Goal: Task Accomplishment & Management: Complete application form

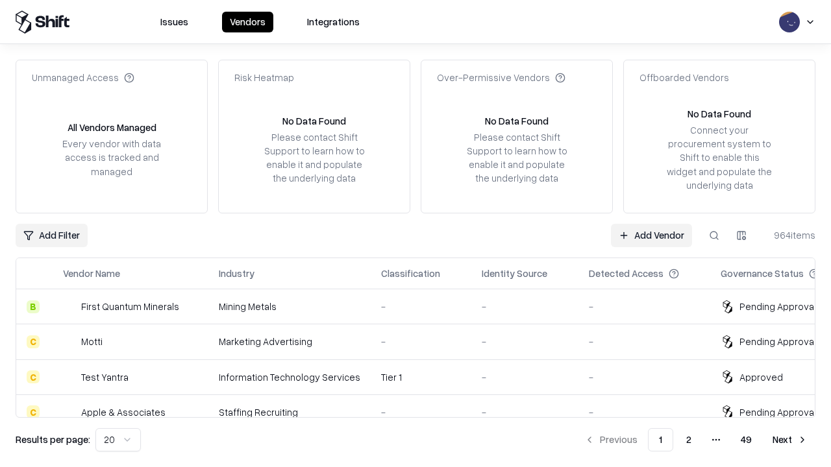
click at [651, 235] on link "Add Vendor" at bounding box center [651, 235] width 81 height 23
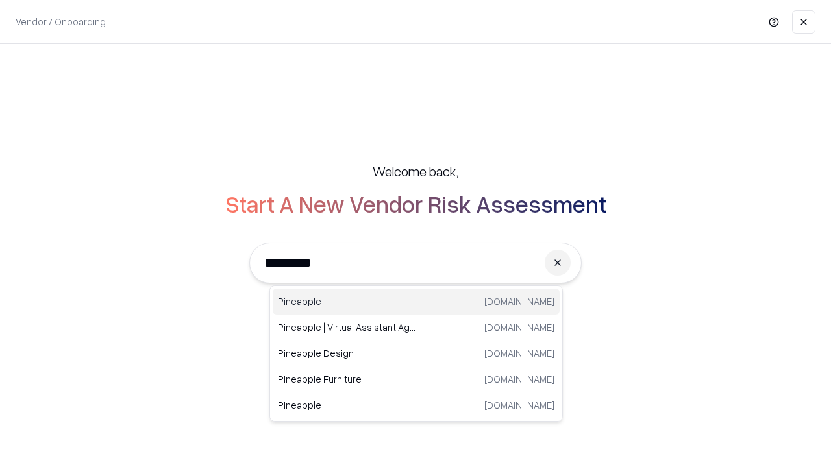
click at [416, 302] on div "Pineapple [DOMAIN_NAME]" at bounding box center [416, 302] width 287 height 26
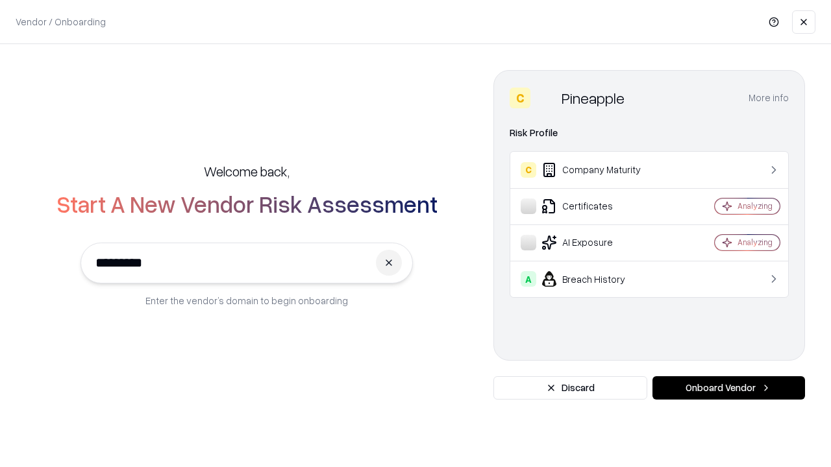
type input "*********"
click at [728, 388] on button "Onboard Vendor" at bounding box center [728, 387] width 153 height 23
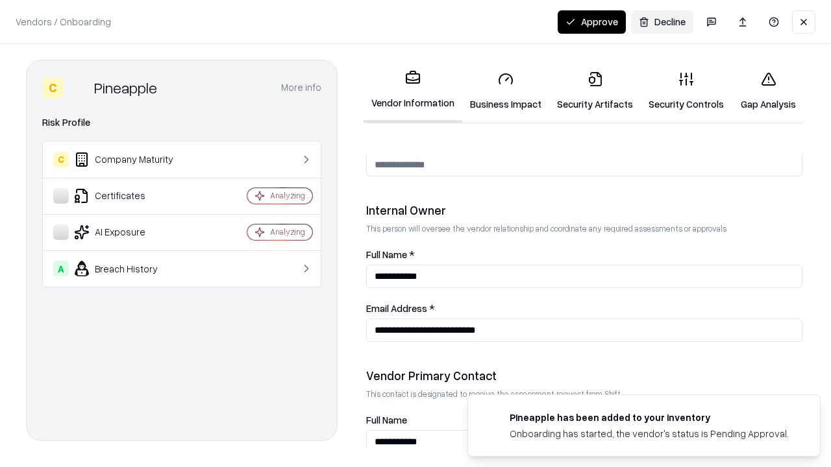
scroll to position [672, 0]
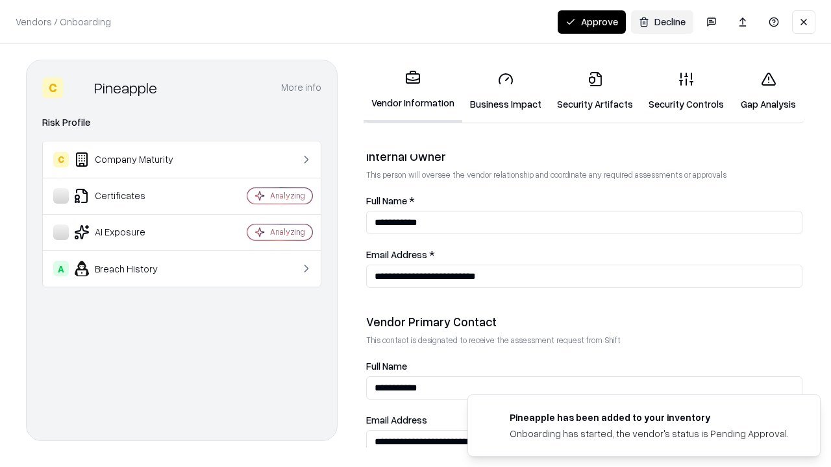
click at [506, 91] on link "Business Impact" at bounding box center [505, 91] width 87 height 60
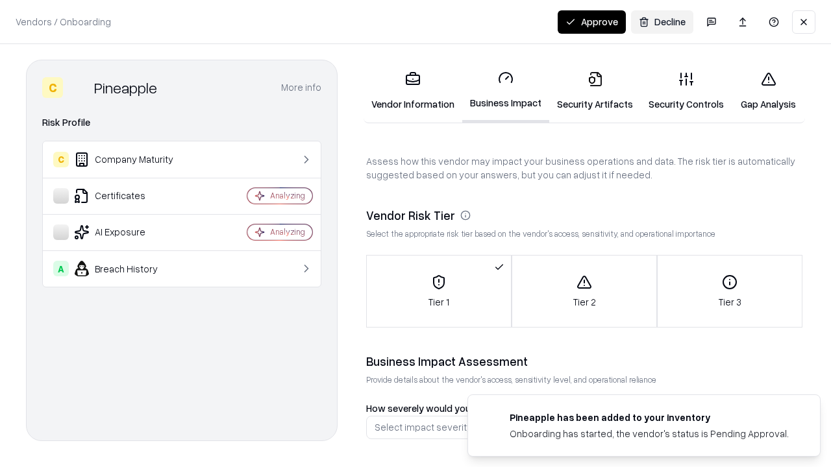
click at [595, 91] on link "Security Artifacts" at bounding box center [595, 91] width 92 height 60
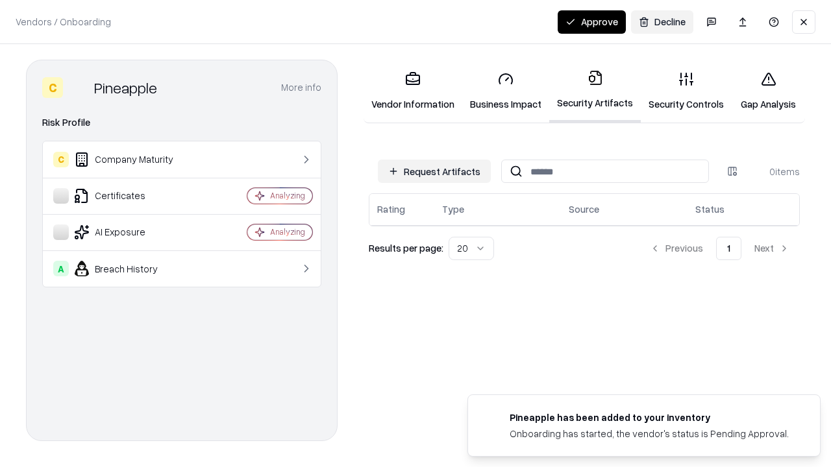
click at [434, 171] on button "Request Artifacts" at bounding box center [434, 171] width 113 height 23
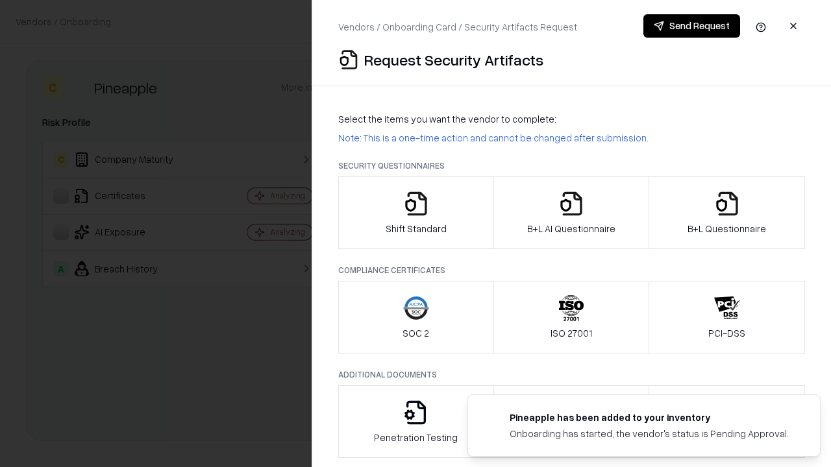
click at [415, 213] on icon "button" at bounding box center [416, 204] width 26 height 26
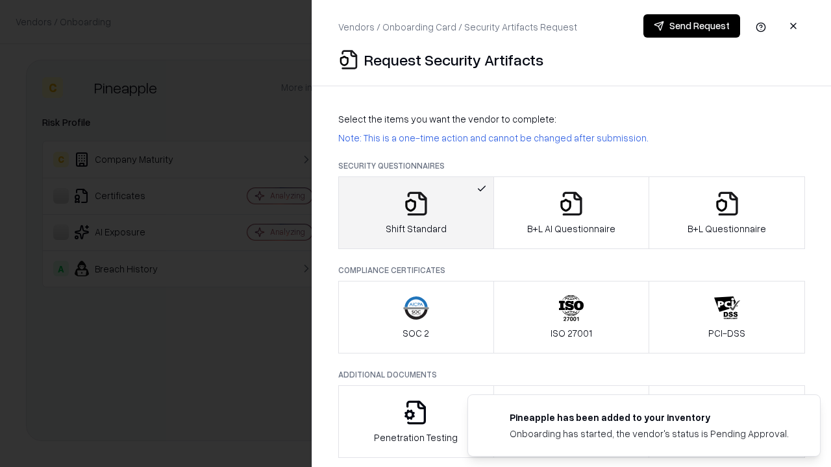
click at [691, 26] on button "Send Request" at bounding box center [691, 25] width 97 height 23
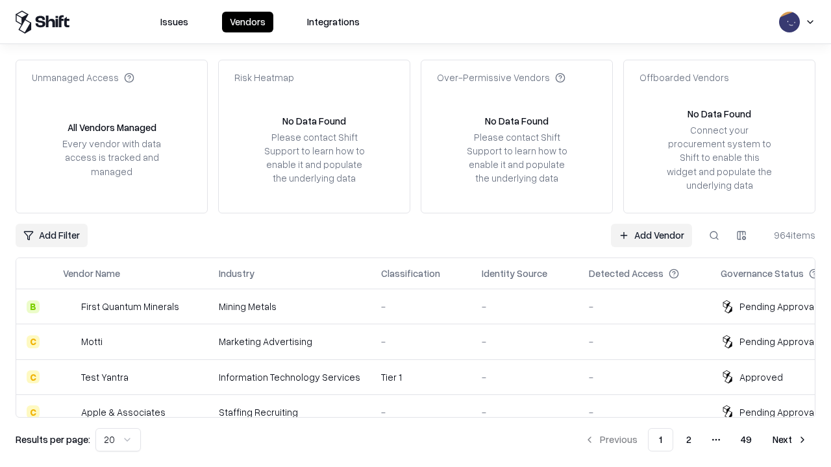
click at [714, 235] on button at bounding box center [713, 235] width 23 height 23
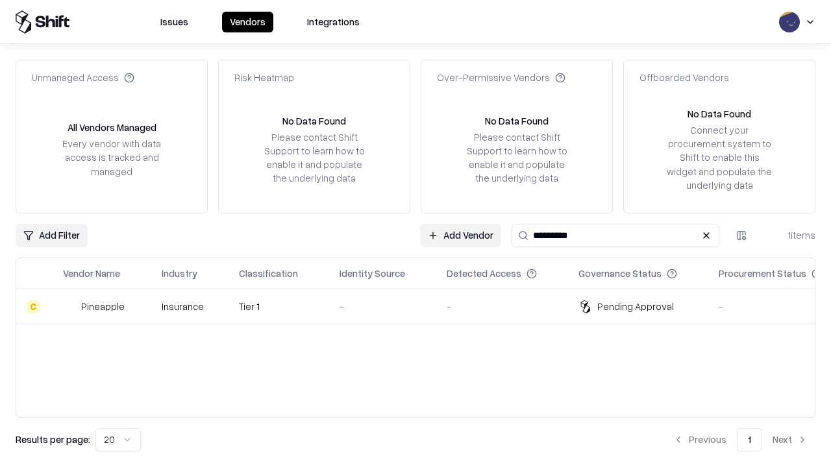
type input "*********"
click at [423, 306] on div "-" at bounding box center [382, 307] width 86 height 14
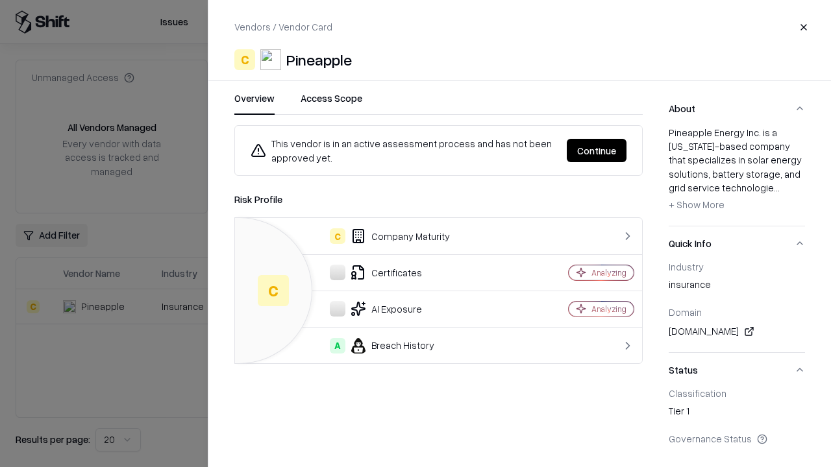
click at [596, 151] on button "Continue" at bounding box center [597, 150] width 60 height 23
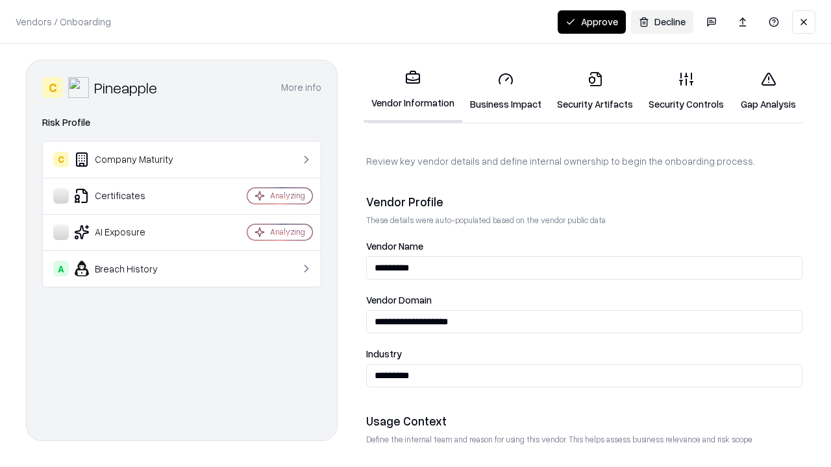
click at [595, 91] on link "Security Artifacts" at bounding box center [595, 91] width 92 height 60
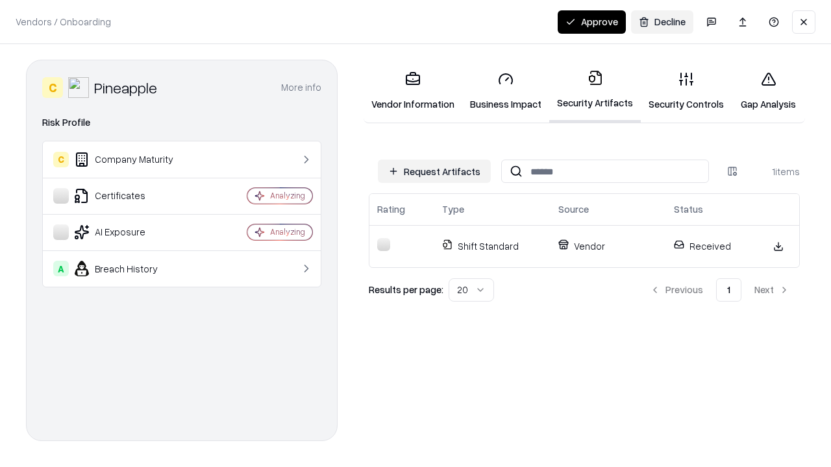
click at [591, 21] on button "Approve" at bounding box center [592, 21] width 68 height 23
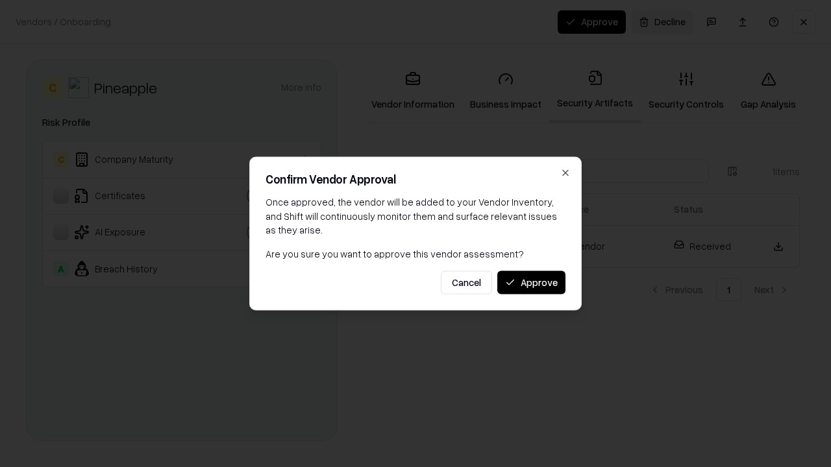
click at [531, 282] on button "Approve" at bounding box center [531, 282] width 68 height 23
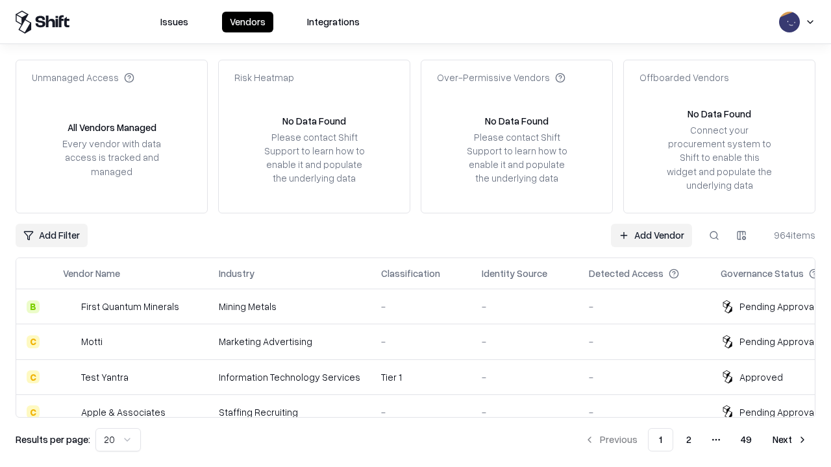
type input "*********"
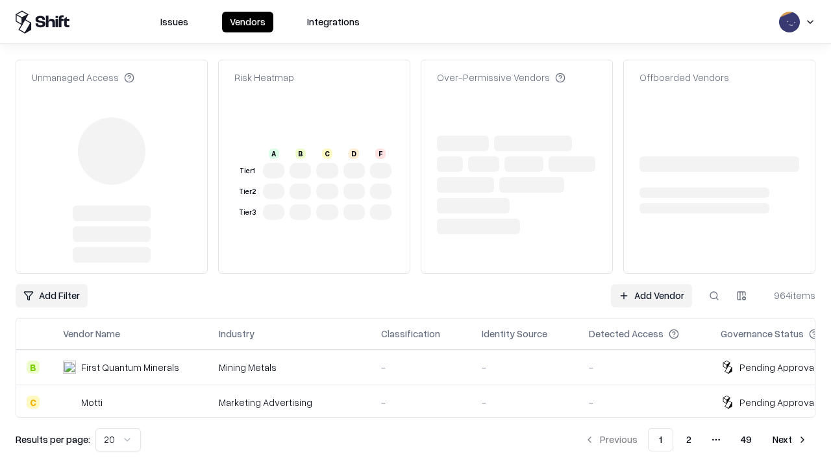
click at [651, 284] on link "Add Vendor" at bounding box center [651, 295] width 81 height 23
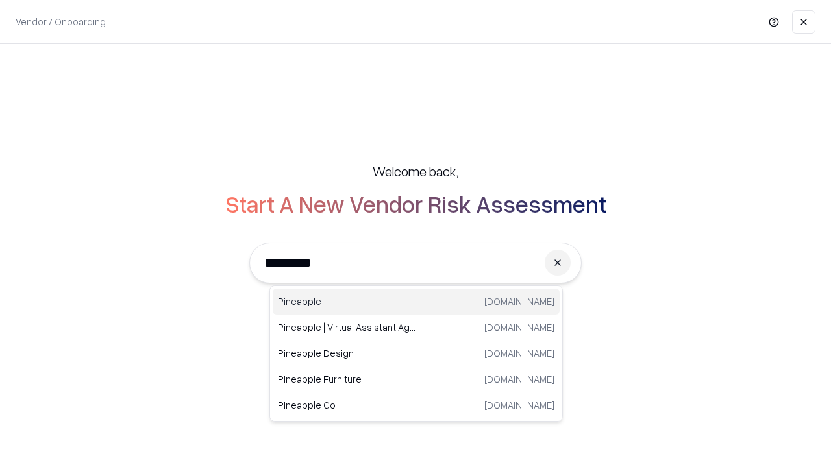
click at [416, 302] on div "Pineapple [DOMAIN_NAME]" at bounding box center [416, 302] width 287 height 26
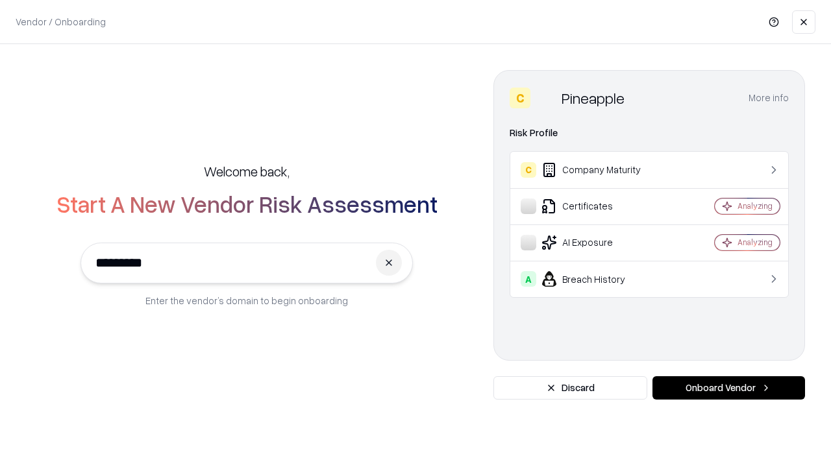
type input "*********"
click at [728, 388] on button "Onboard Vendor" at bounding box center [728, 387] width 153 height 23
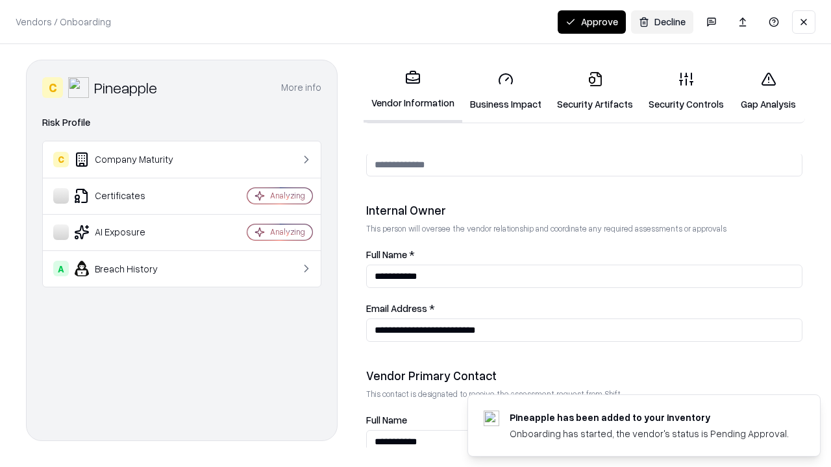
scroll to position [672, 0]
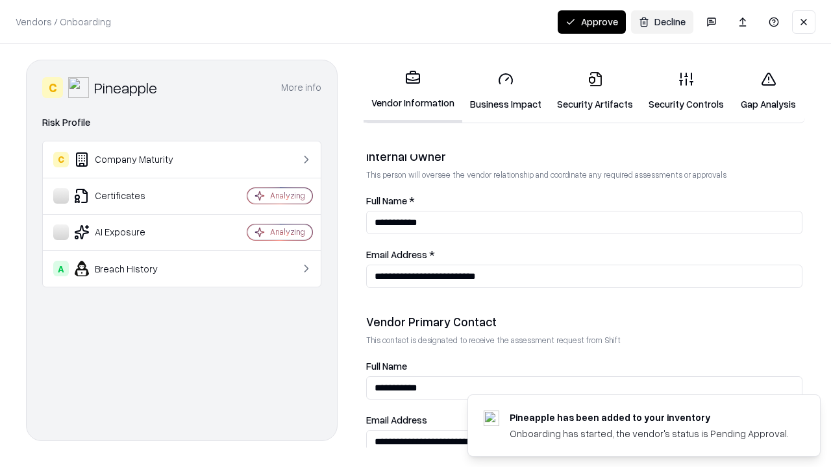
click at [591, 21] on button "Approve" at bounding box center [592, 21] width 68 height 23
